Goal: Information Seeking & Learning: Learn about a topic

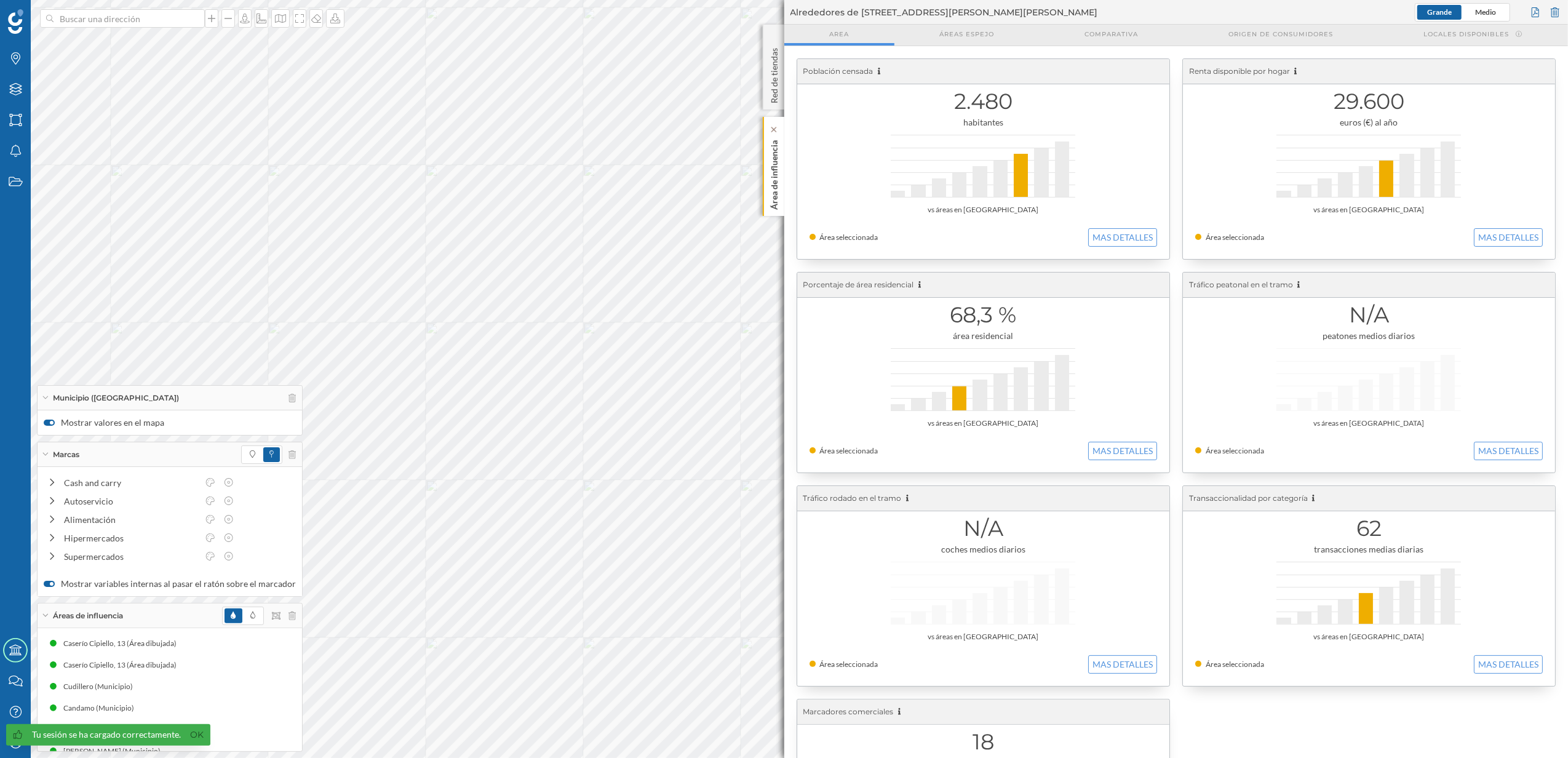
click at [775, 197] on p "Área de influencia" at bounding box center [774, 173] width 12 height 74
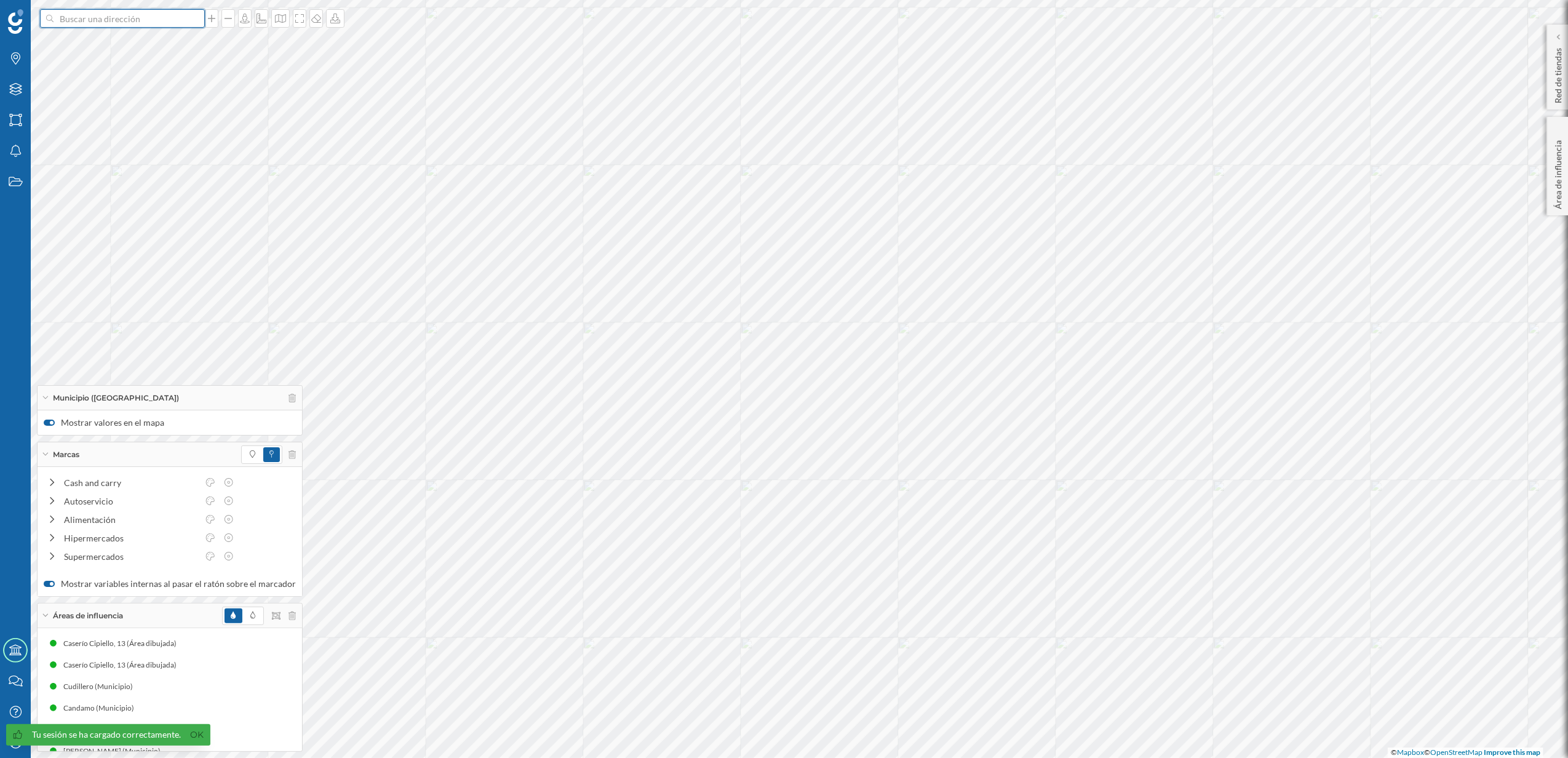
click at [136, 17] on input at bounding box center [122, 19] width 138 height 19
type input "[PERSON_NAME]"
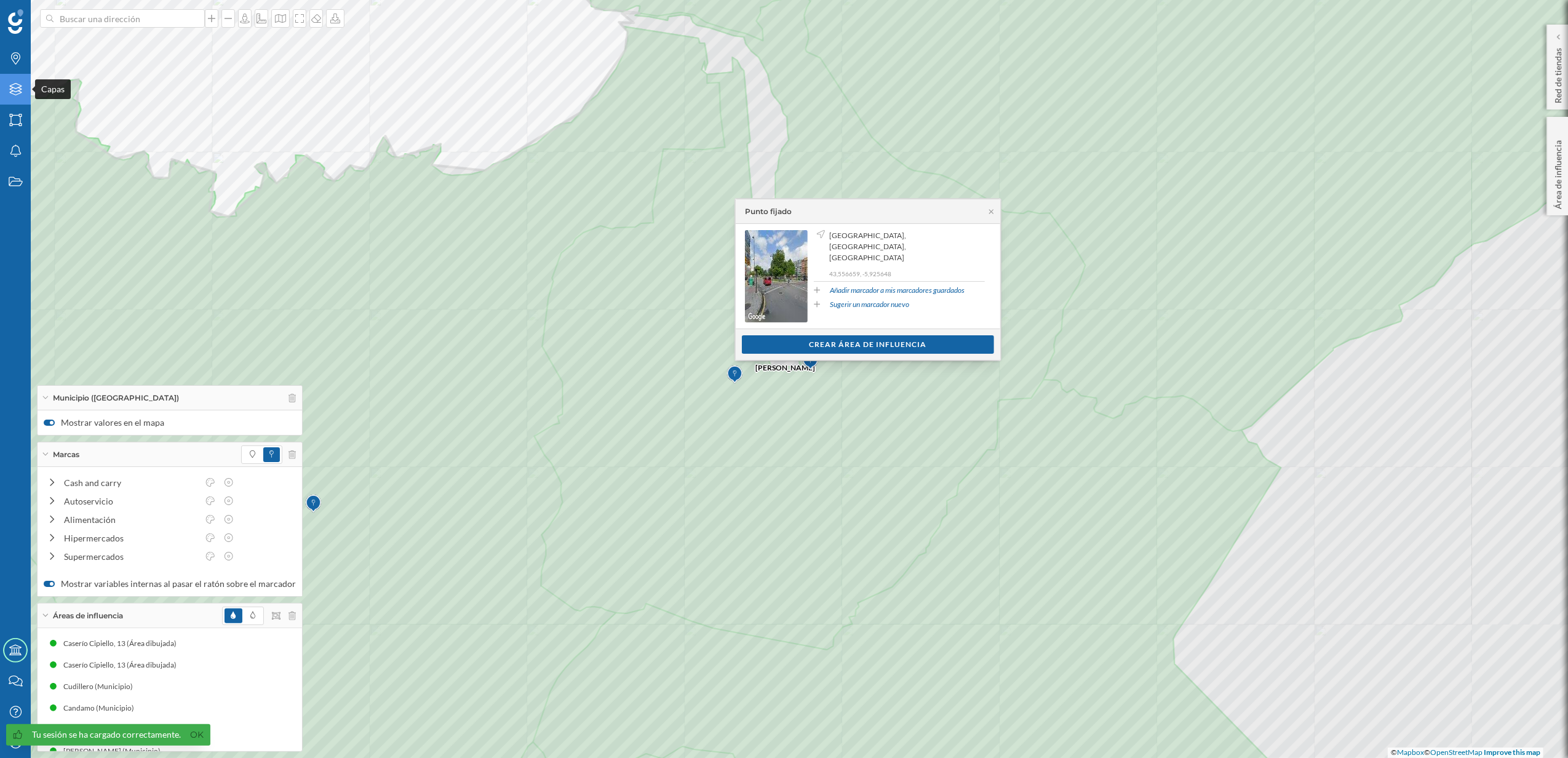
click at [23, 94] on icon "Capas" at bounding box center [15, 89] width 15 height 12
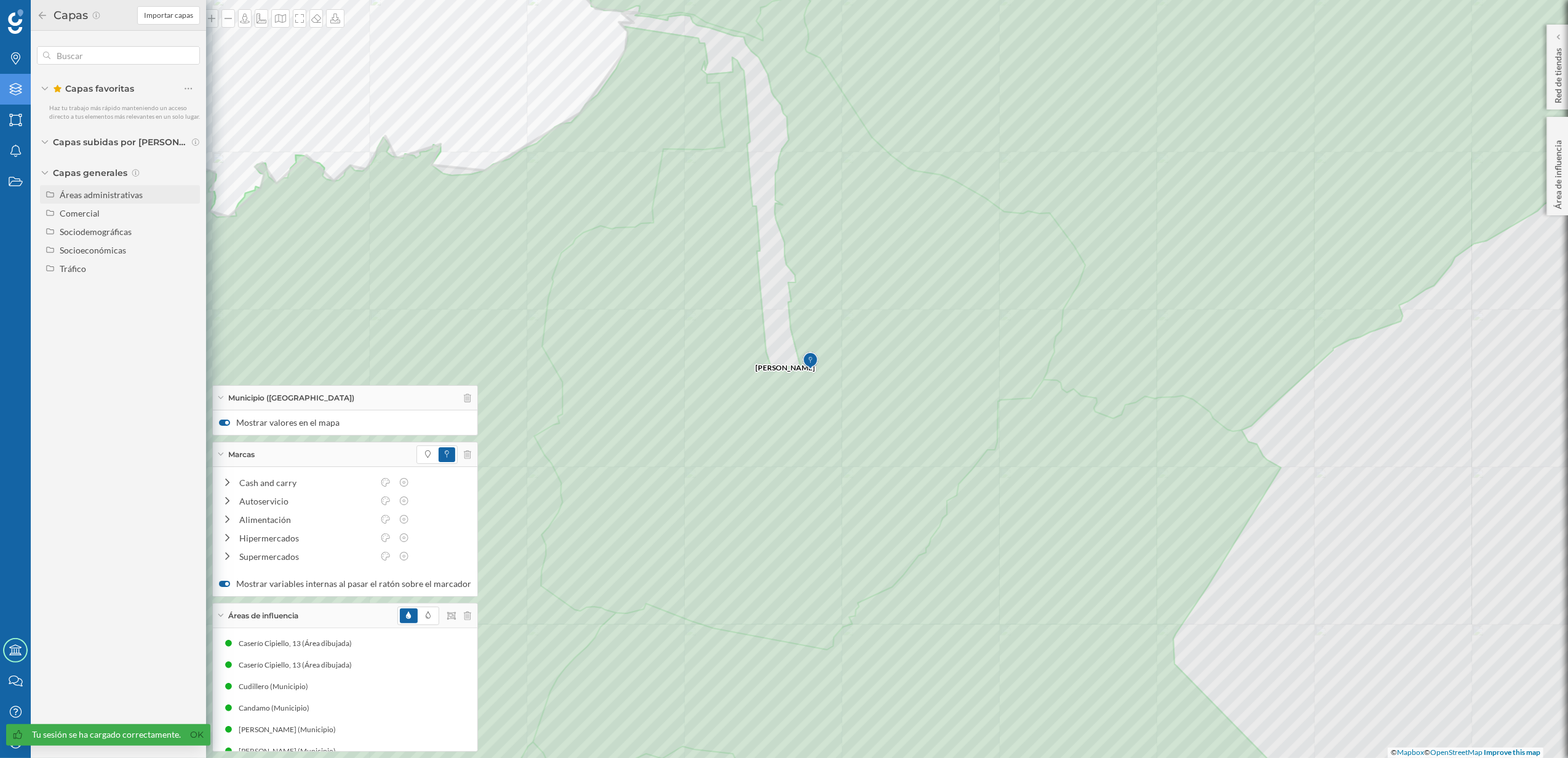
click at [119, 193] on div "Áreas administrativas" at bounding box center [101, 194] width 83 height 10
click at [190, 305] on input "Código postal" at bounding box center [191, 305] width 8 height 8
radio input "true"
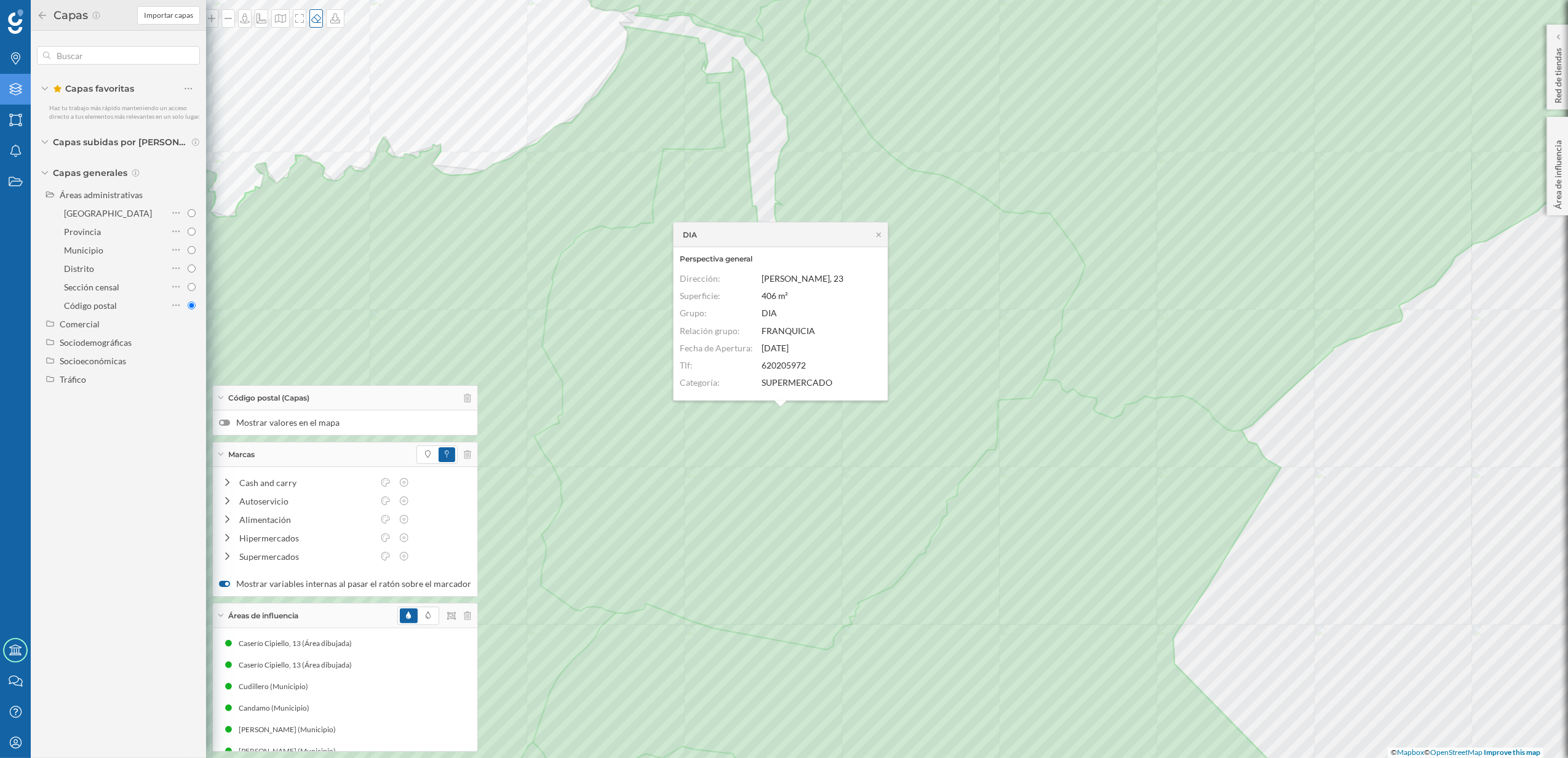
click at [318, 25] on div at bounding box center [316, 19] width 13 height 19
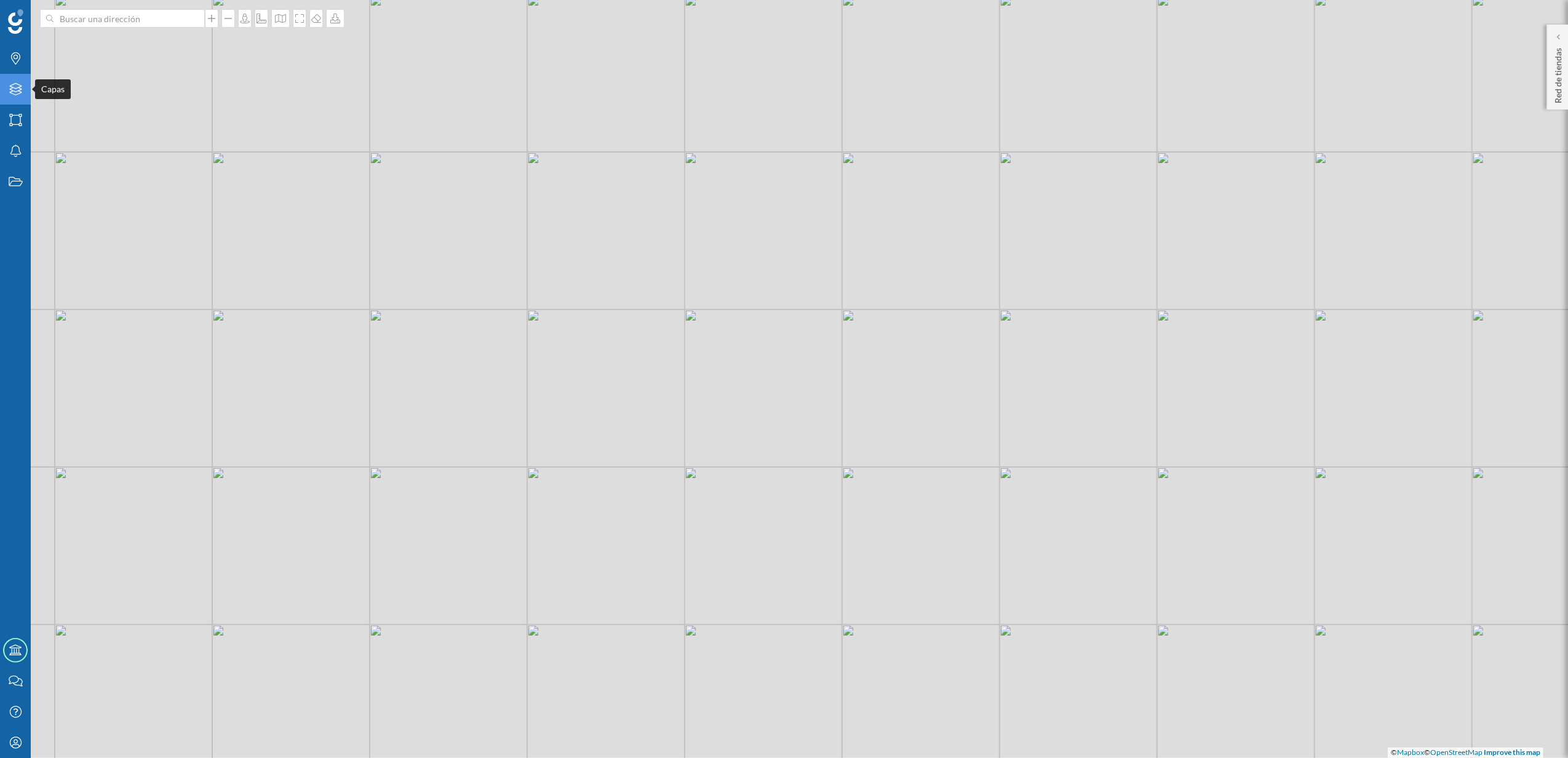
click at [11, 86] on icon "Capas" at bounding box center [15, 89] width 15 height 12
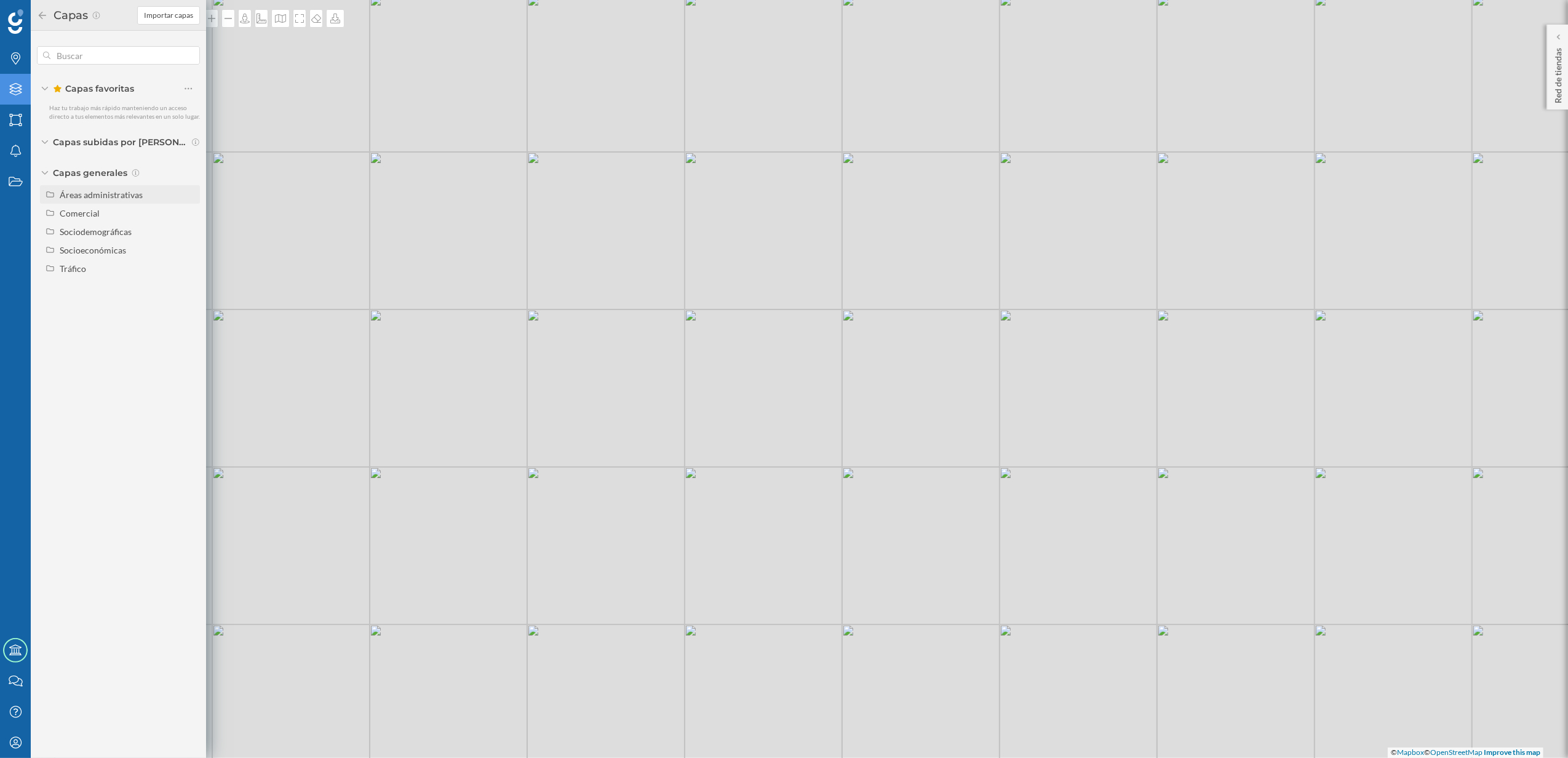
click at [72, 193] on div "Áreas administrativas" at bounding box center [101, 194] width 83 height 10
click at [188, 305] on input "Código postal" at bounding box center [191, 305] width 8 height 8
radio input "true"
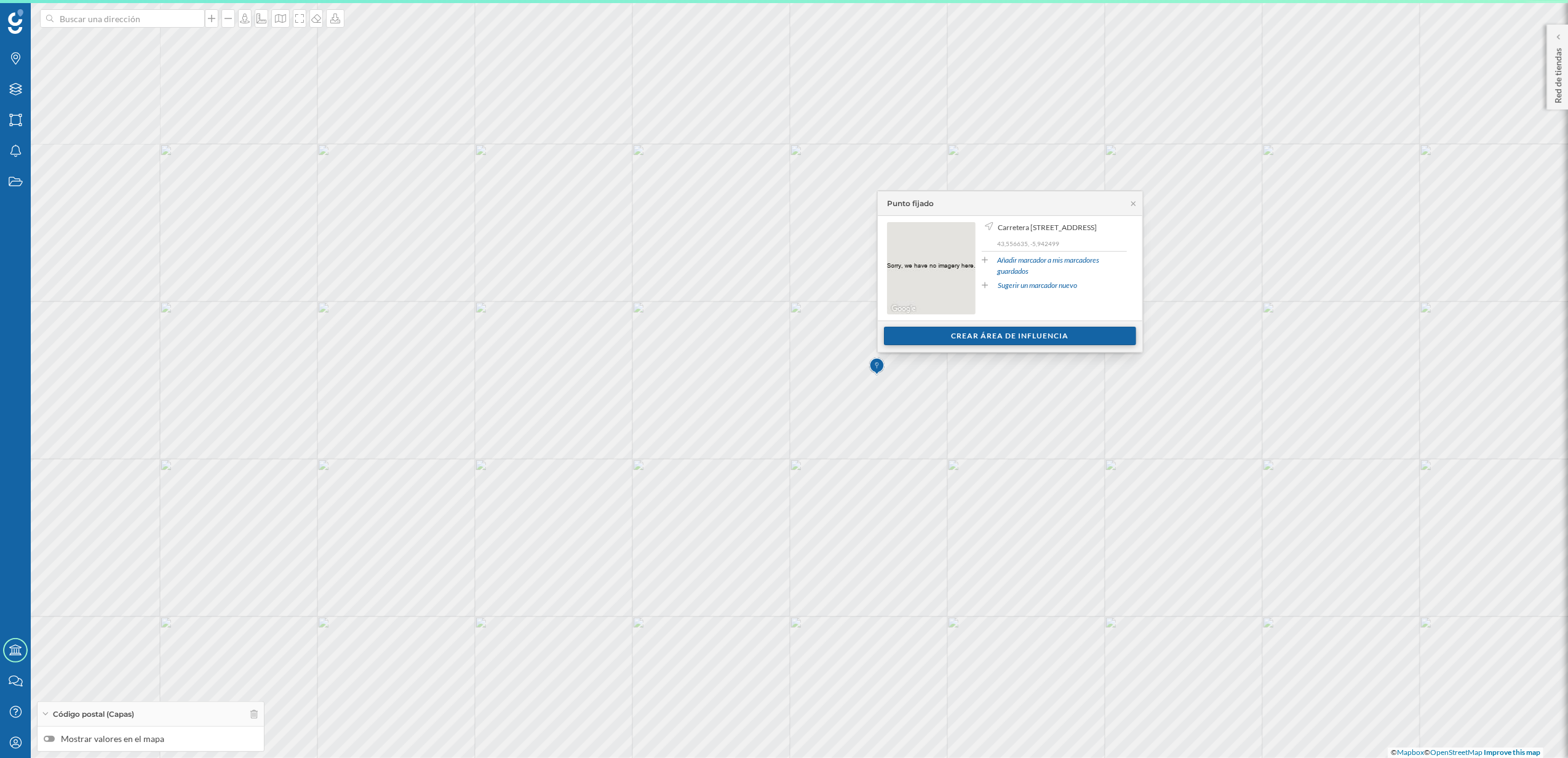
click at [1034, 343] on div "Crear área de influencia" at bounding box center [1010, 337] width 253 height 19
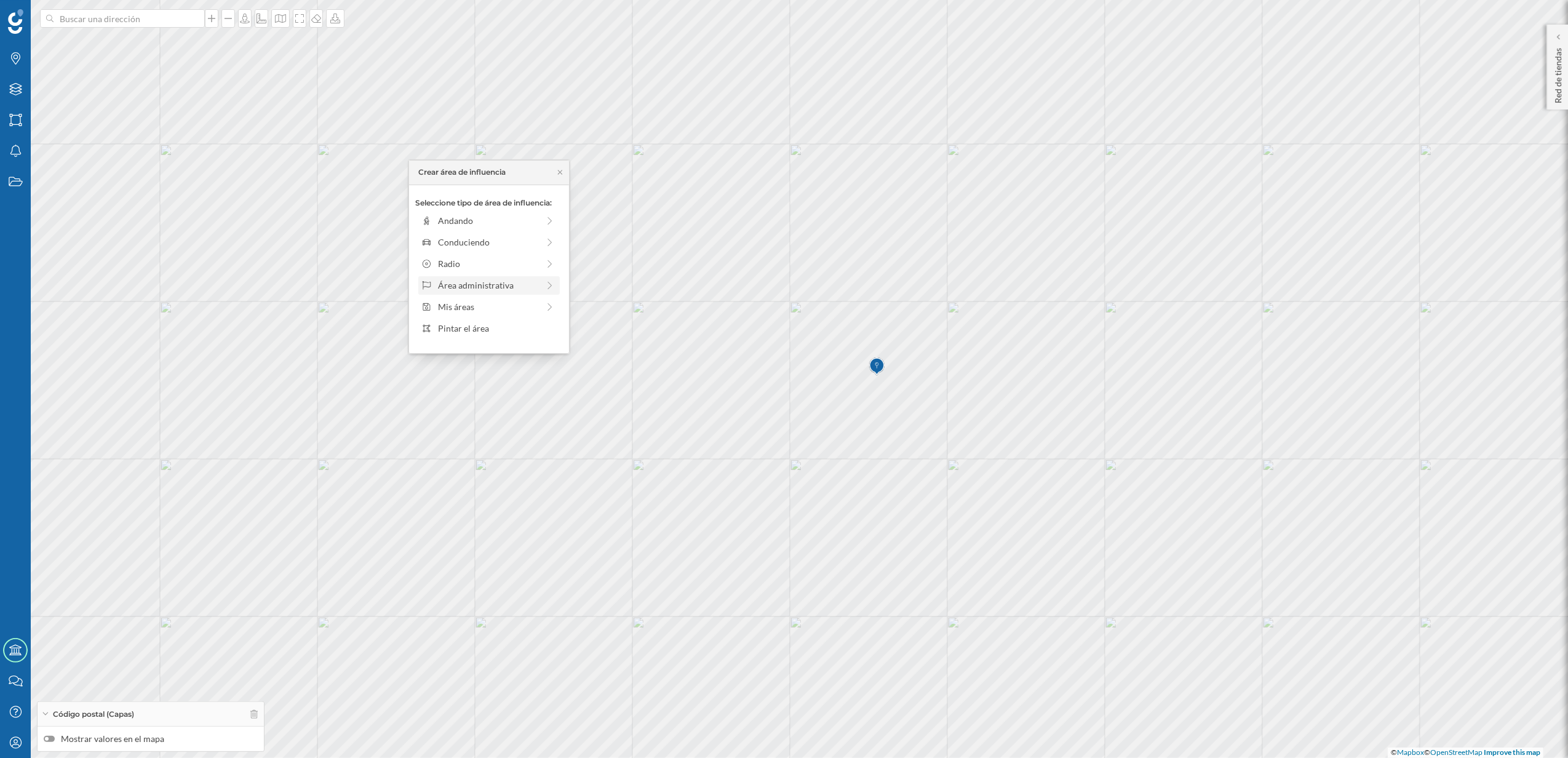
click at [482, 279] on div "Área administrativa" at bounding box center [488, 286] width 100 height 13
click at [460, 267] on div "Municipio" at bounding box center [498, 264] width 122 height 13
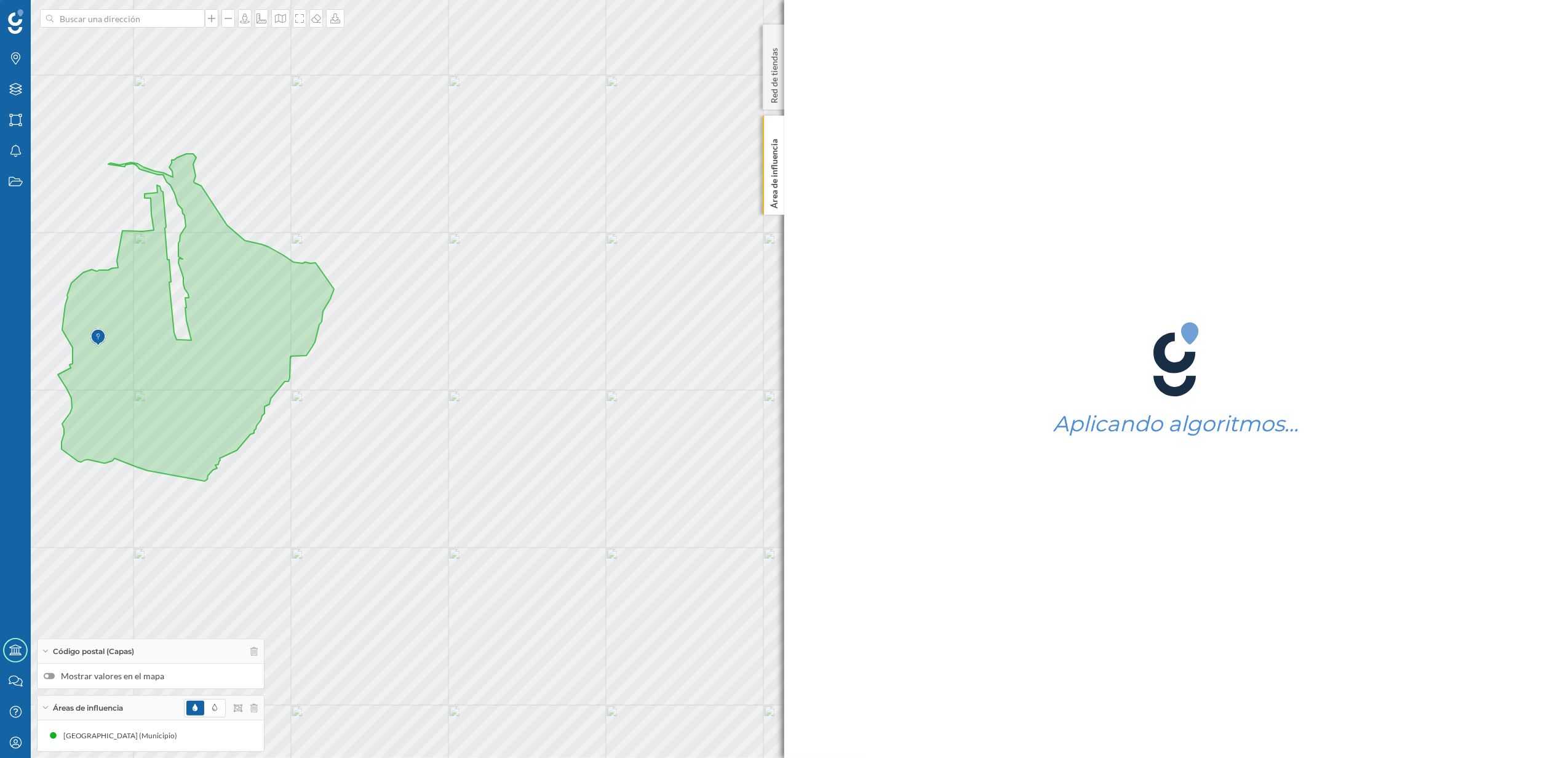
click at [52, 673] on div at bounding box center [49, 676] width 11 height 7
click at [0, 0] on input "Mostrar valores en el mapa" at bounding box center [0, 0] width 0 height 0
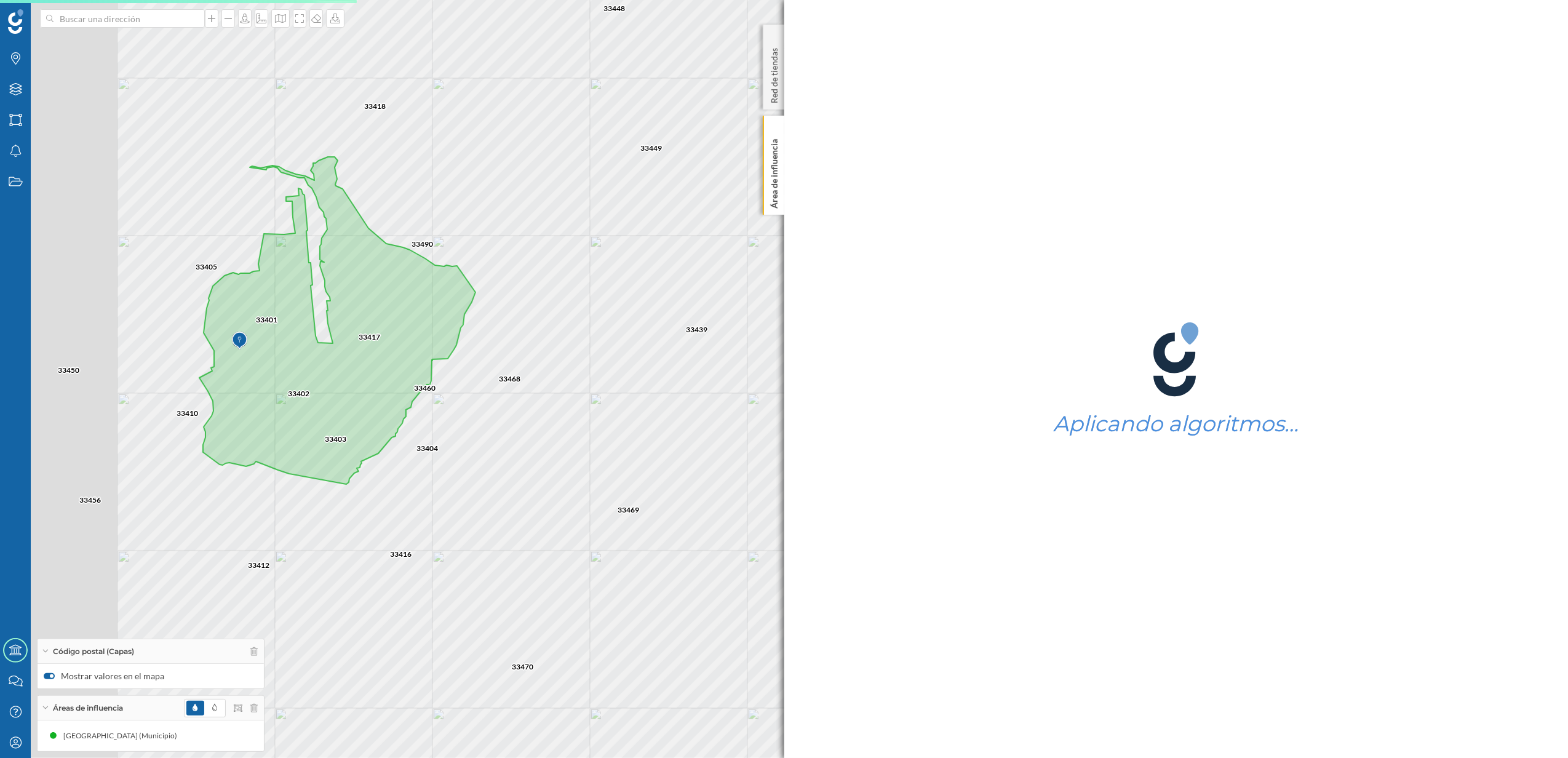
drag, startPoint x: 386, startPoint y: 452, endPoint x: 652, endPoint y: 443, distance: 266.2
click at [652, 443] on div "33456 33440 33448 33449 33394 33314 33203 33697 33189 33192 33392 33393 33391 3…" at bounding box center [784, 379] width 1568 height 758
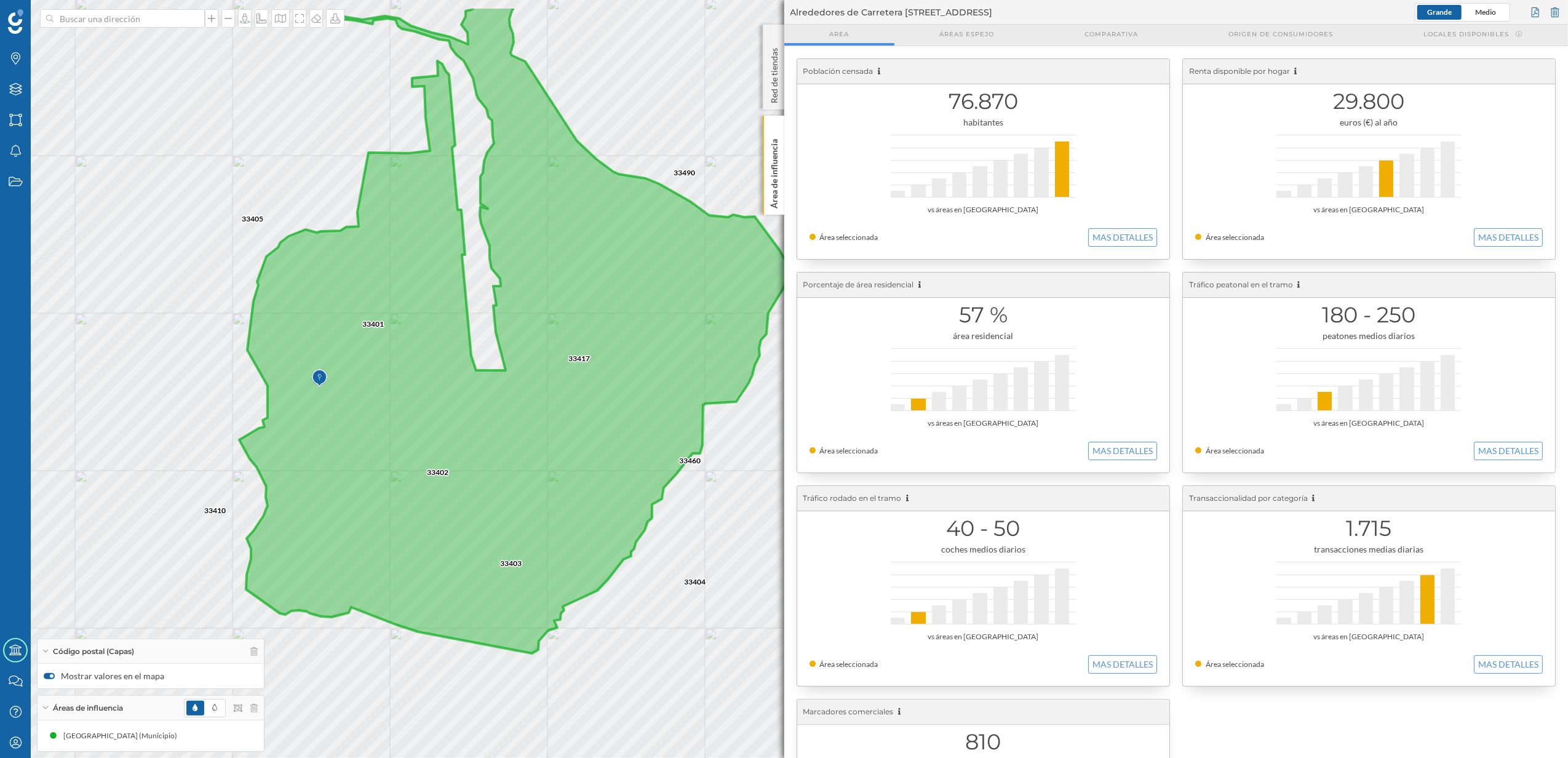
drag, startPoint x: 616, startPoint y: 567, endPoint x: 644, endPoint y: 616, distance: 56.4
click at [644, 616] on div "33460 33468 33404 33416 33490 33403 33401 33417 33439 33449 33470 33412 33469 3…" at bounding box center [784, 379] width 1568 height 758
